Goal: Check status: Check status

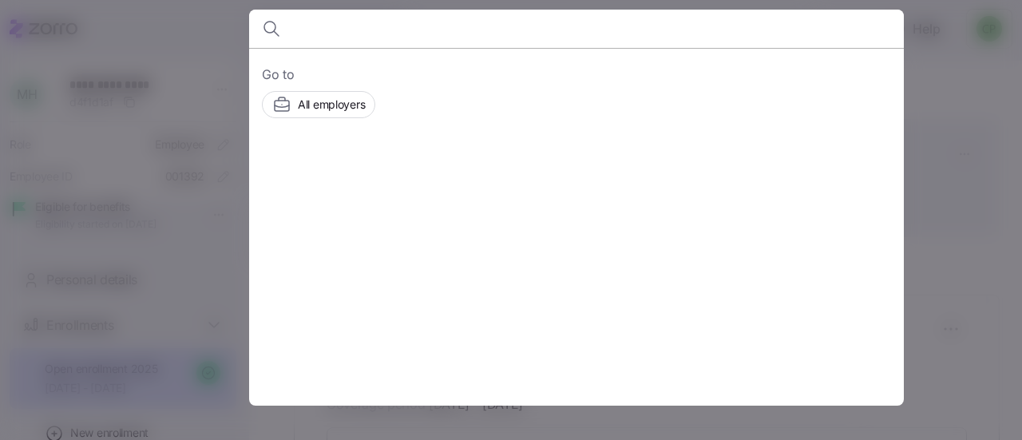
scroll to position [261, 0]
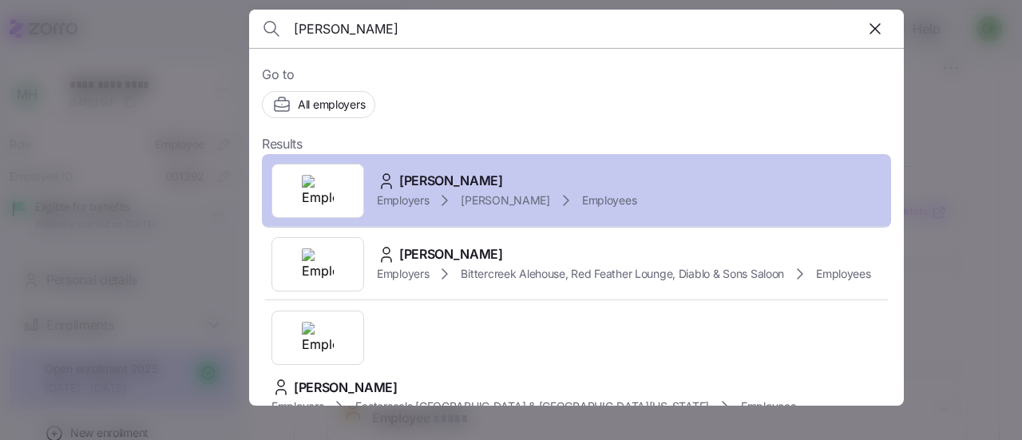
type input "[PERSON_NAME]"
click at [455, 193] on div "Employers [PERSON_NAME] Employees" at bounding box center [506, 200] width 259 height 19
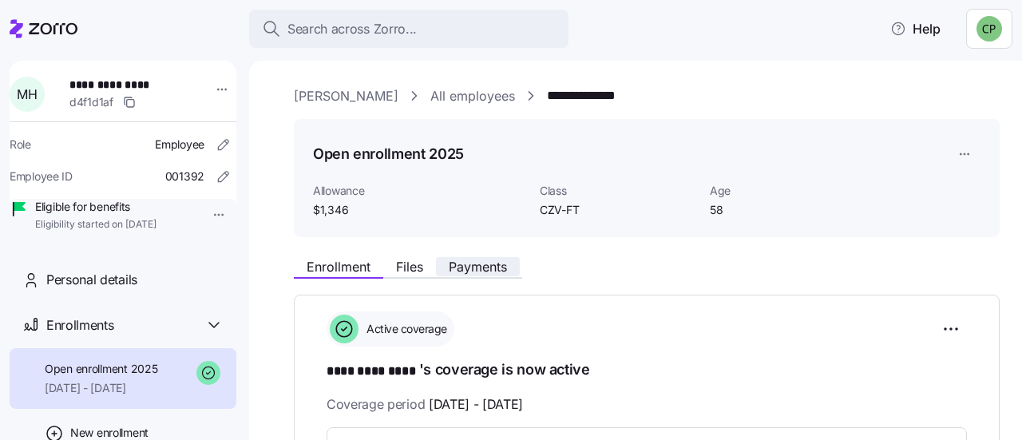
click at [469, 269] on span "Payments" at bounding box center [478, 266] width 58 height 13
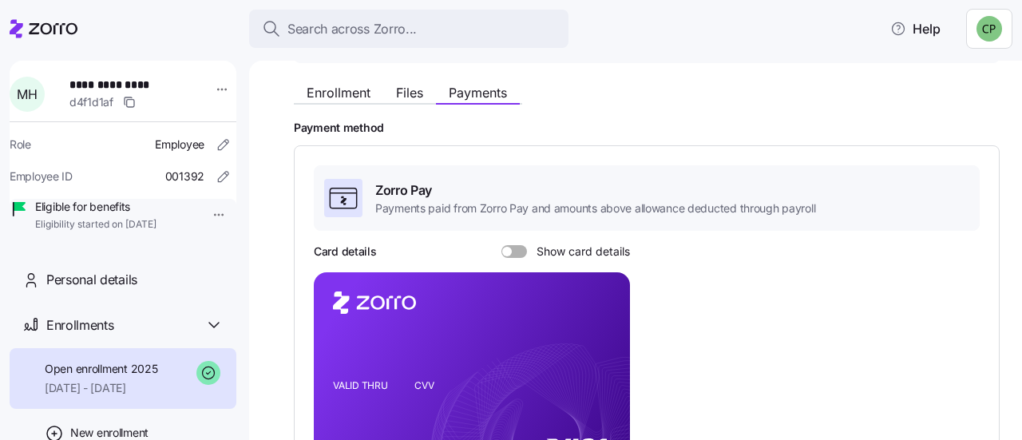
scroll to position [164, 0]
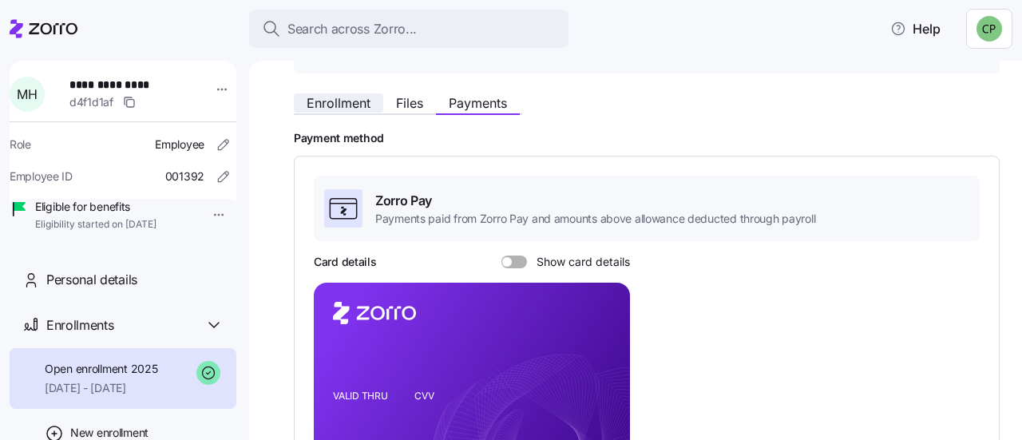
click at [330, 98] on span "Enrollment" at bounding box center [339, 103] width 64 height 13
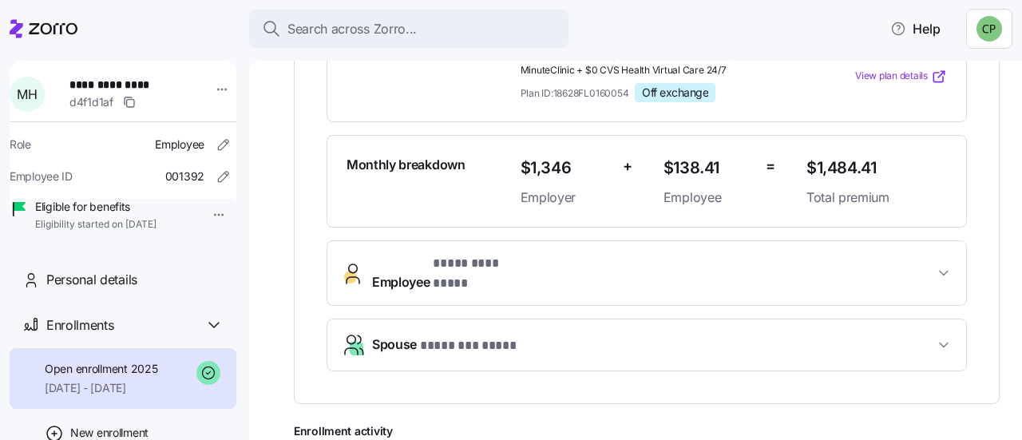
scroll to position [394, 0]
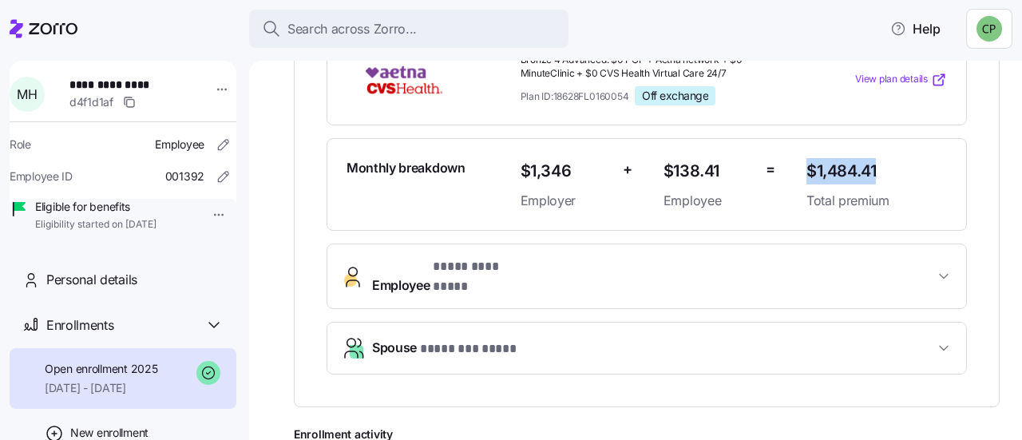
drag, startPoint x: 880, startPoint y: 169, endPoint x: 797, endPoint y: 177, distance: 82.6
click at [806, 177] on span "$1,484.41" at bounding box center [876, 171] width 140 height 26
copy span "$1,484.41"
